Goal: Communication & Community: Answer question/provide support

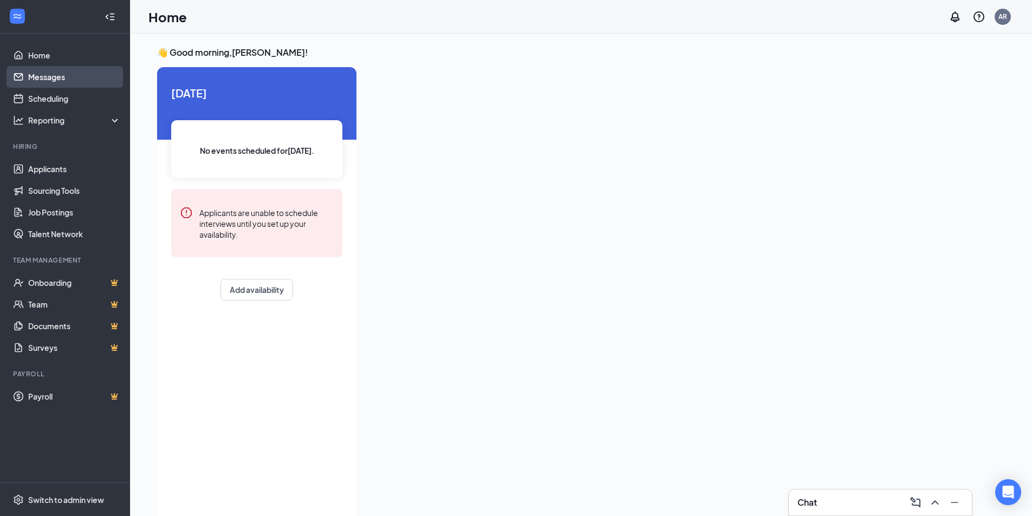
click at [61, 75] on link "Messages" at bounding box center [74, 77] width 93 height 22
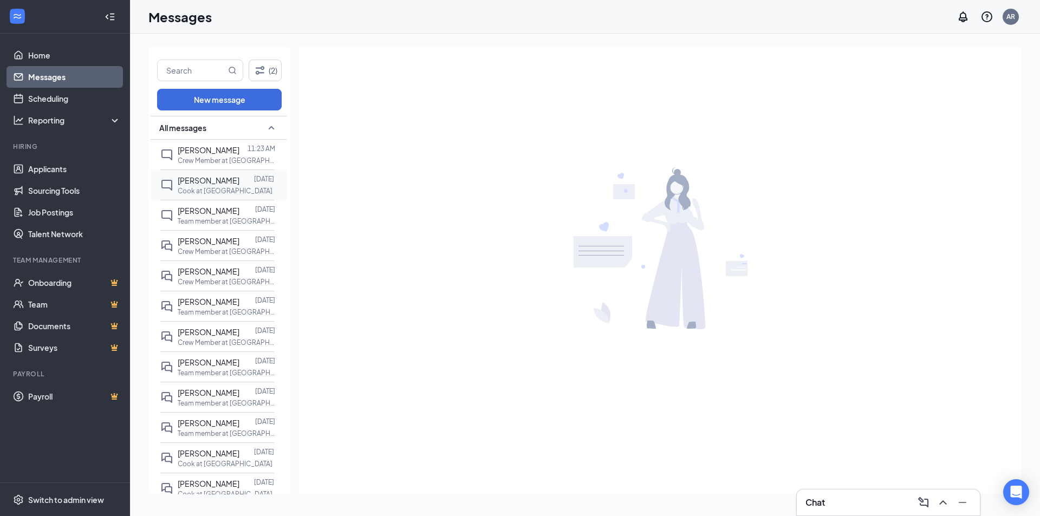
click at [236, 196] on div "Cook at [GEOGRAPHIC_DATA]" at bounding box center [226, 190] width 96 height 9
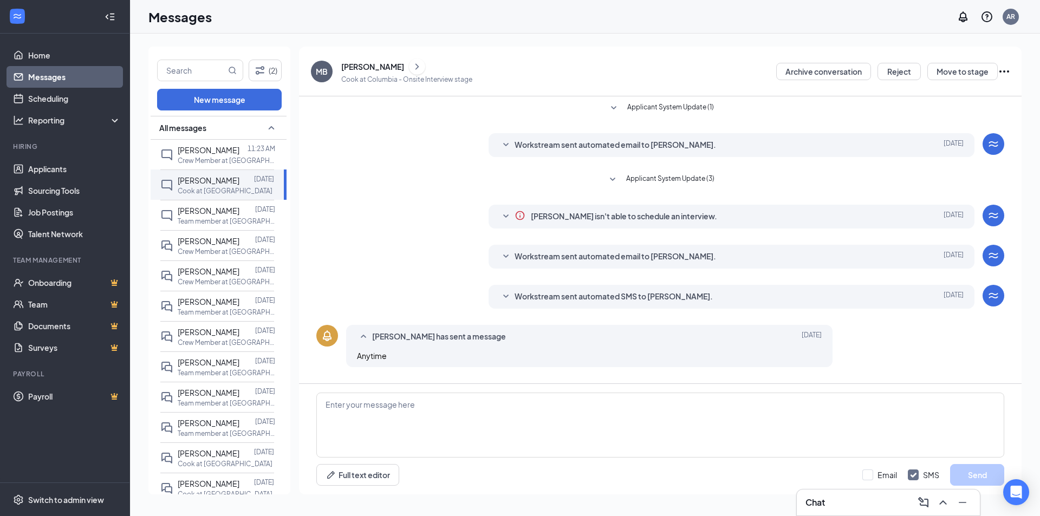
click at [655, 88] on div "MB [PERSON_NAME] [PERSON_NAME] at Columbia - Onsite Interview stage Archive con…" at bounding box center [660, 72] width 722 height 50
click at [407, 68] on div "[PERSON_NAME]" at bounding box center [406, 66] width 131 height 16
click at [412, 68] on icon "ChevronRight" at bounding box center [417, 66] width 11 height 13
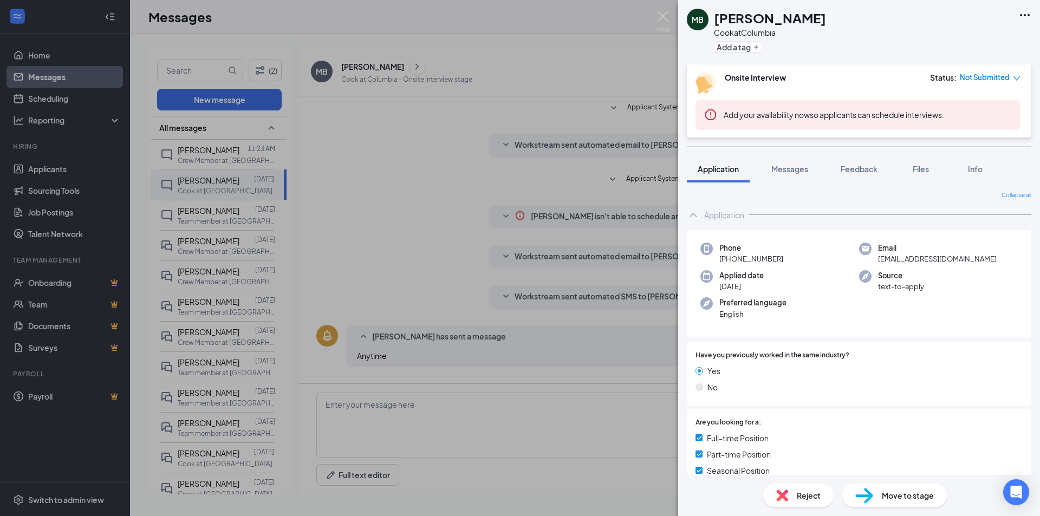
click at [559, 78] on div "MB [PERSON_NAME] [PERSON_NAME] at Columbia Add a tag Onsite Interview Status : …" at bounding box center [520, 258] width 1040 height 516
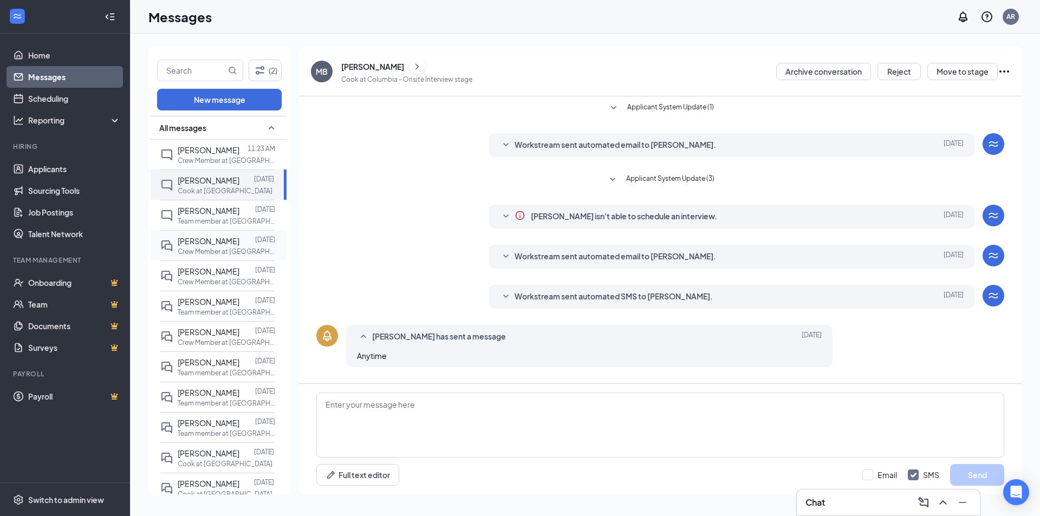
click at [239, 247] on div at bounding box center [247, 241] width 16 height 12
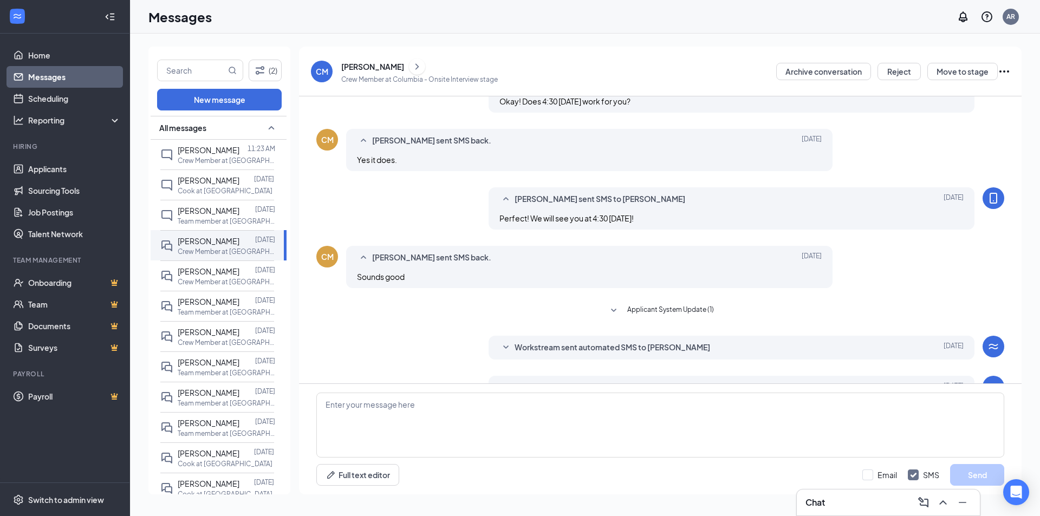
scroll to position [123, 0]
click at [239, 277] on div at bounding box center [247, 271] width 16 height 12
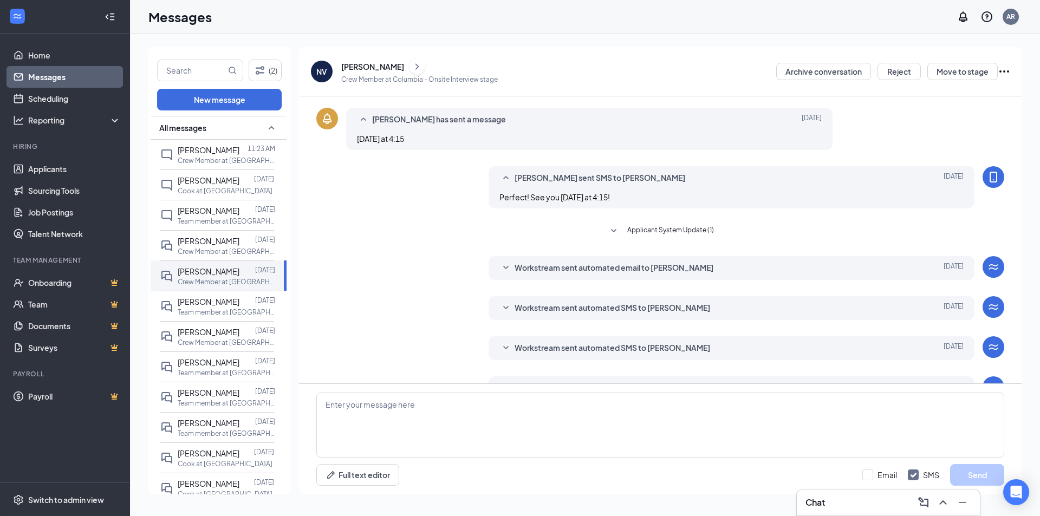
scroll to position [122, 0]
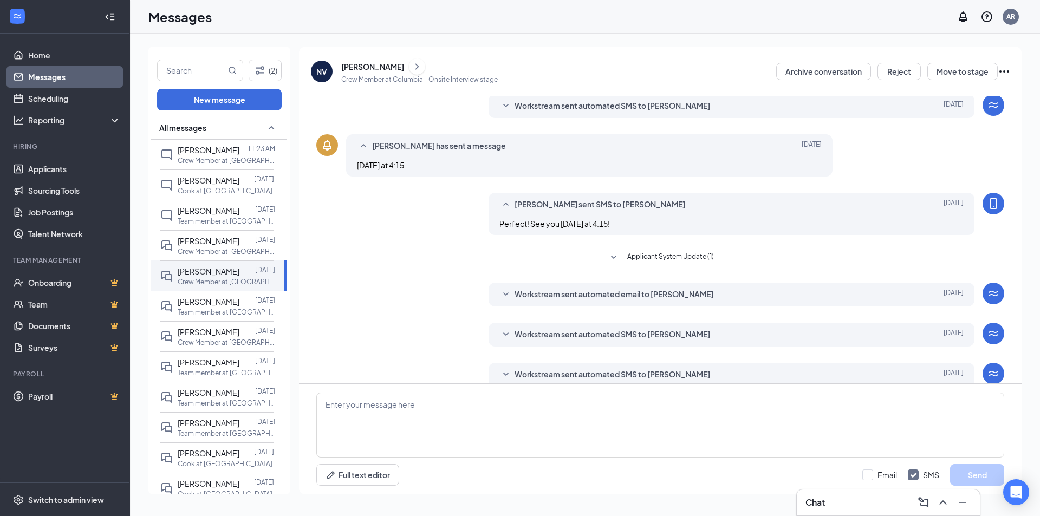
click at [385, 15] on div "Messages AR" at bounding box center [585, 17] width 910 height 34
